Goal: Task Accomplishment & Management: Manage account settings

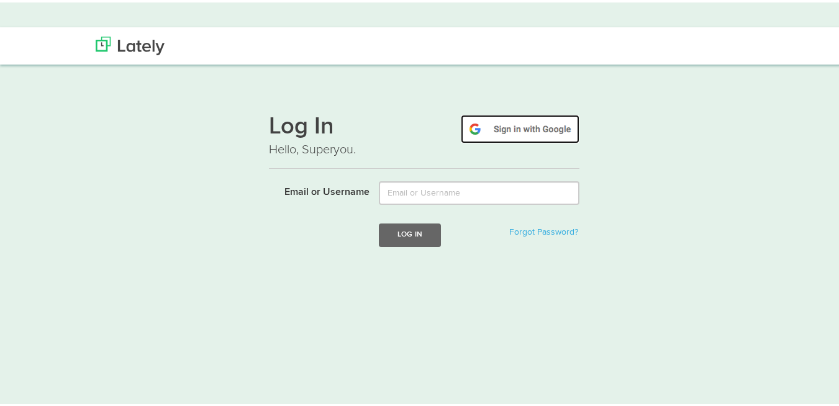
click at [517, 132] on img at bounding box center [520, 126] width 119 height 29
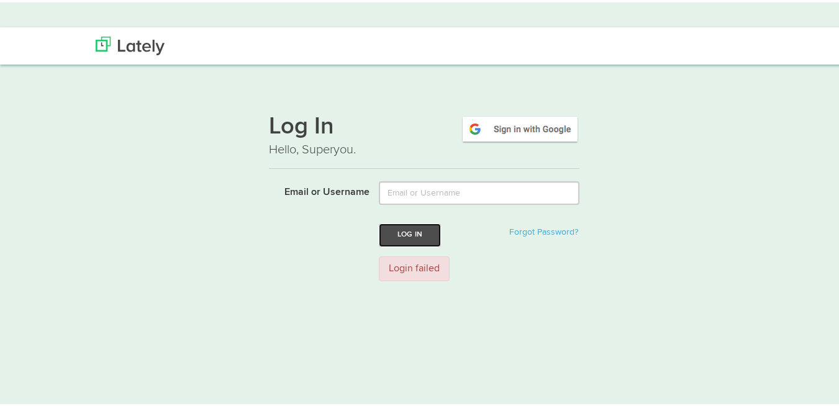
click at [397, 233] on button "Log In" at bounding box center [410, 232] width 62 height 23
click at [145, 47] on img at bounding box center [130, 43] width 69 height 19
